Goal: Task Accomplishment & Management: Use online tool/utility

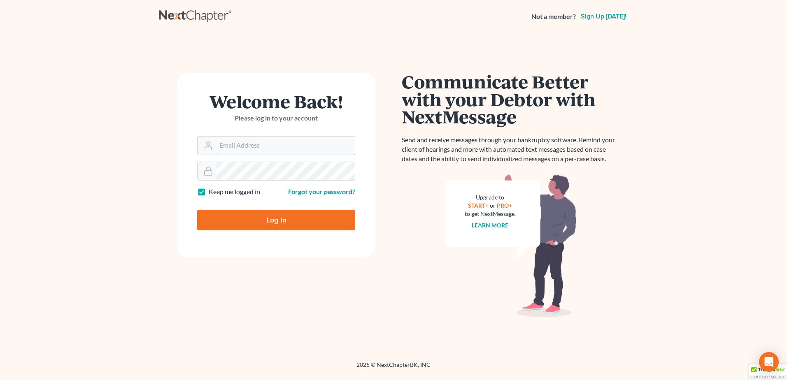
type input "[EMAIL_ADDRESS][DOMAIN_NAME]"
click at [270, 214] on input "Log In" at bounding box center [276, 220] width 158 height 21
type input "Thinking..."
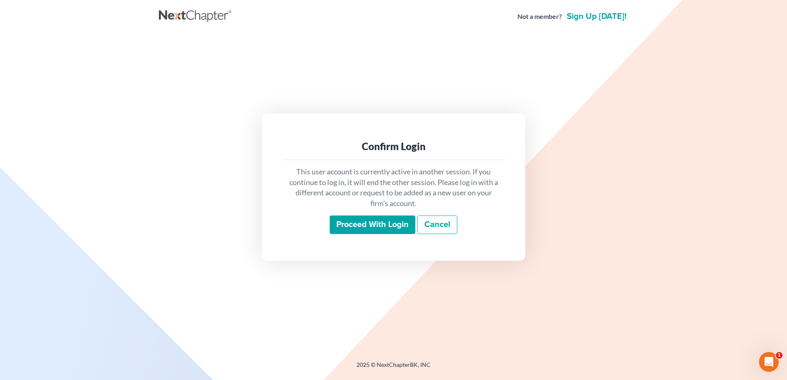
click at [380, 230] on input "Proceed with login" at bounding box center [373, 225] width 86 height 19
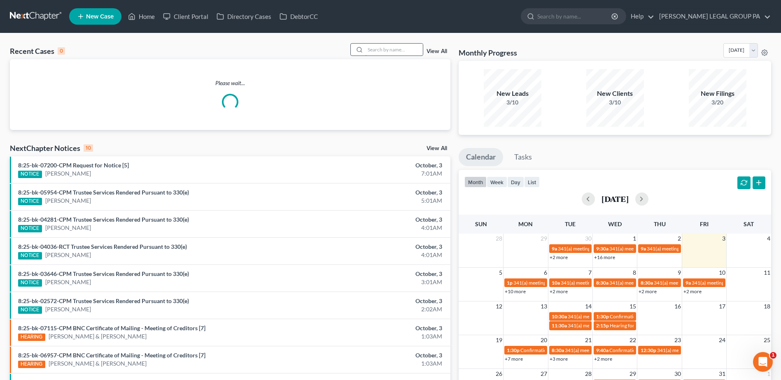
click at [397, 49] on input "search" at bounding box center [394, 50] width 58 height 12
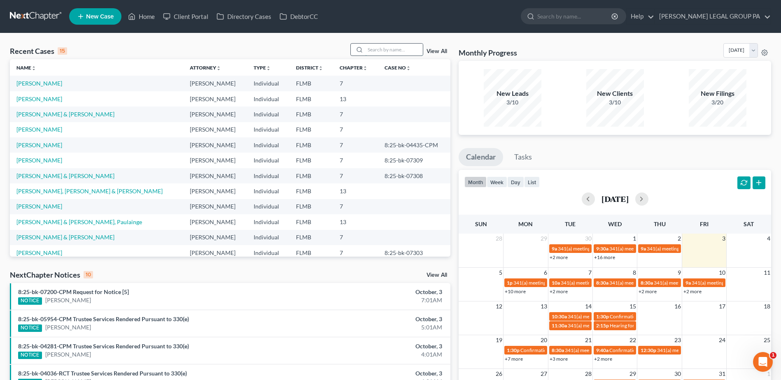
paste input "MIGDANIA"
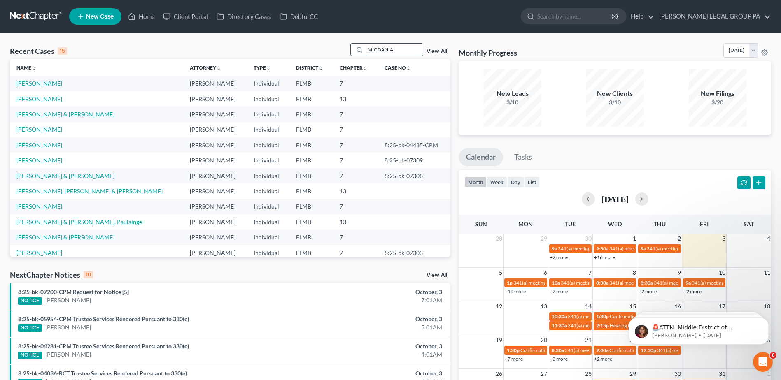
type input "MIGDANIA"
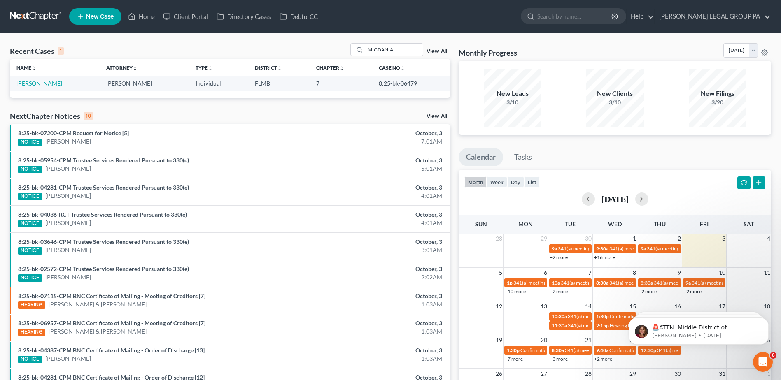
click at [46, 83] on link "[PERSON_NAME]" at bounding box center [39, 83] width 46 height 7
